Goal: Information Seeking & Learning: Learn about a topic

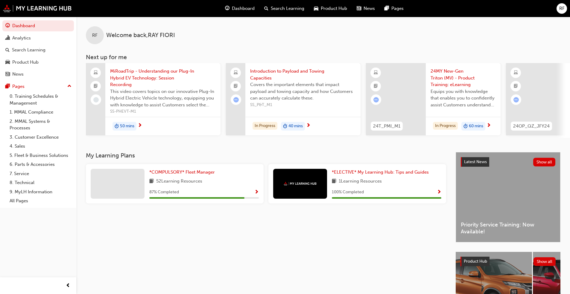
click at [286, 70] on span "Introduction to Payload and Towing Capacities" at bounding box center [303, 74] width 106 height 13
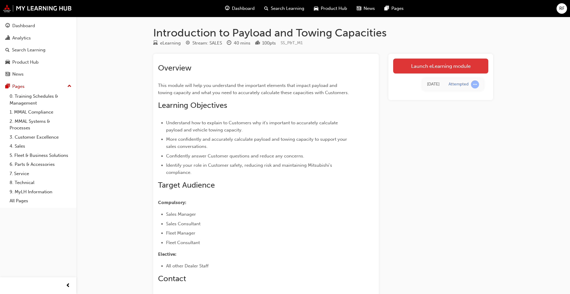
click at [437, 66] on link "Launch eLearning module" at bounding box center [440, 66] width 95 height 15
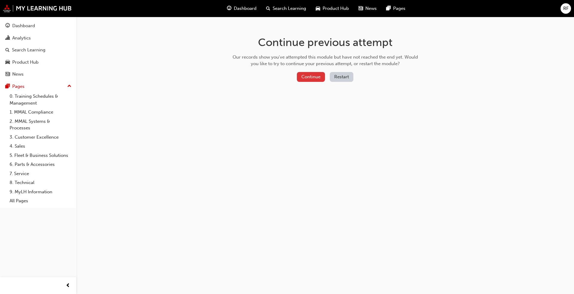
click at [314, 77] on button "Continue" at bounding box center [311, 77] width 28 height 10
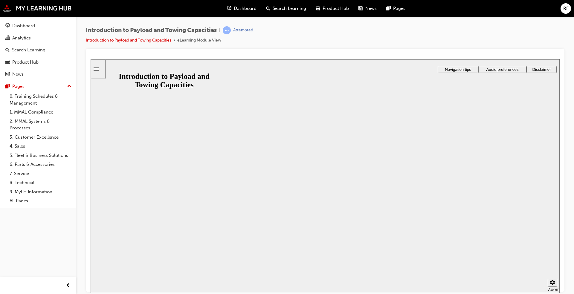
click at [114, 294] on button "Resume" at bounding box center [103, 299] width 24 height 8
